Goal: Find specific page/section: Find specific page/section

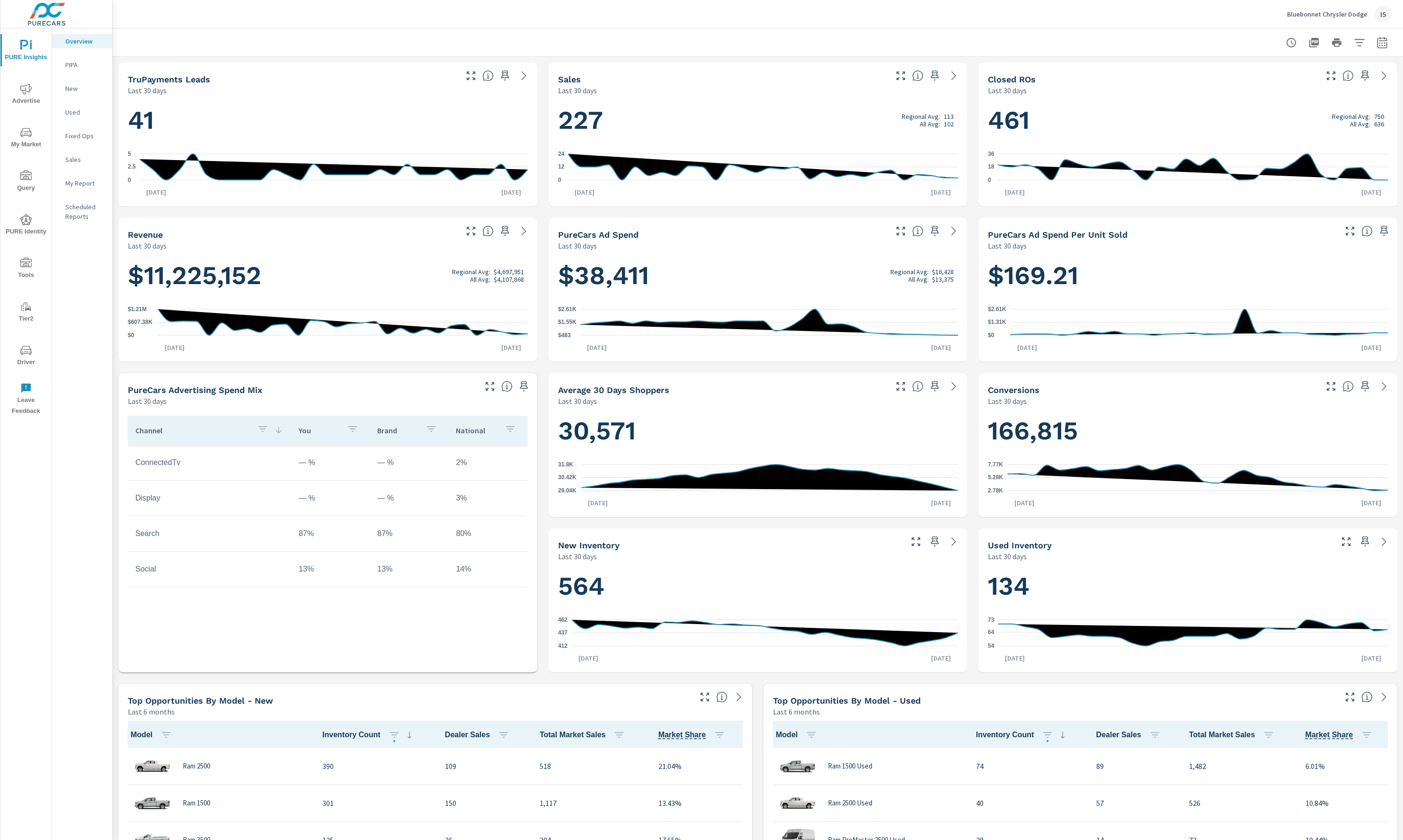
scroll to position [1, 0]
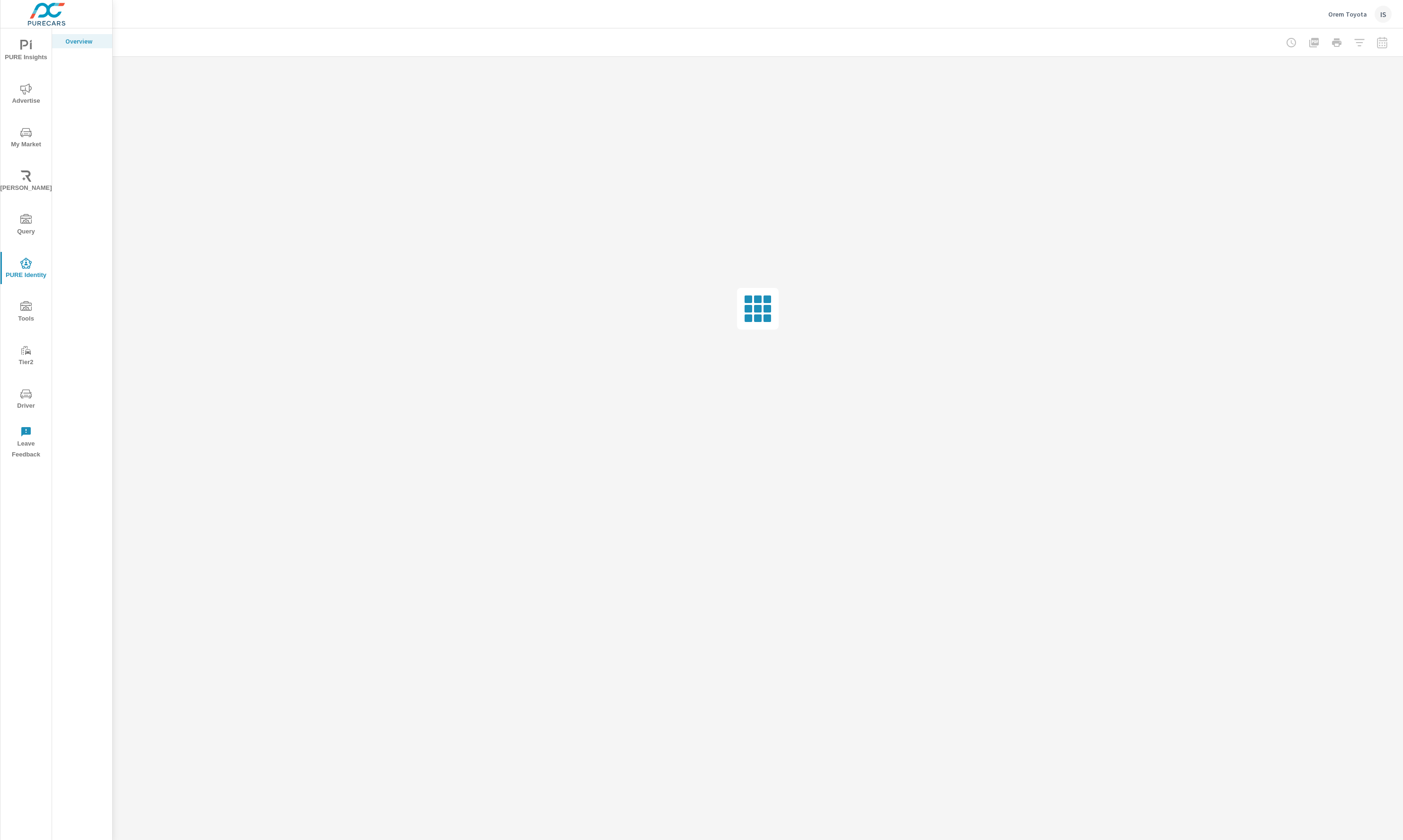
click at [13, 211] on button "Query" at bounding box center [26, 225] width 51 height 32
